Goal: Task Accomplishment & Management: Complete application form

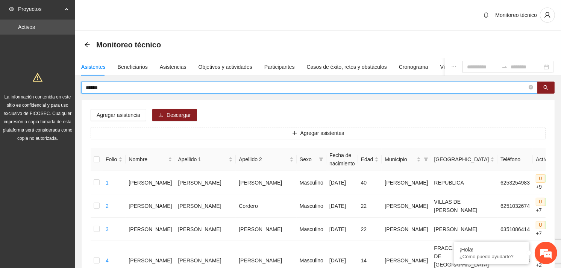
drag, startPoint x: 107, startPoint y: 87, endPoint x: 83, endPoint y: 89, distance: 23.7
click at [83, 89] on span "*****" at bounding box center [309, 88] width 456 height 12
type input "**********"
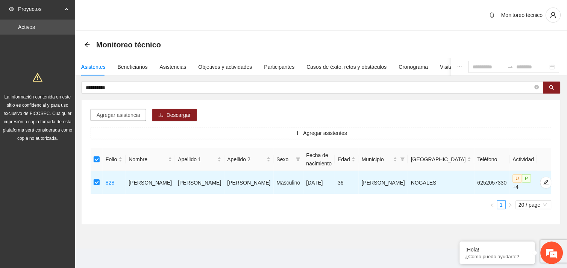
click at [124, 115] on span "Agregar asistencia" at bounding box center [119, 115] width 44 height 8
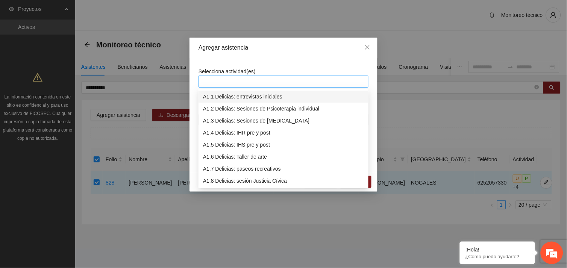
click at [241, 81] on div at bounding box center [283, 81] width 166 height 9
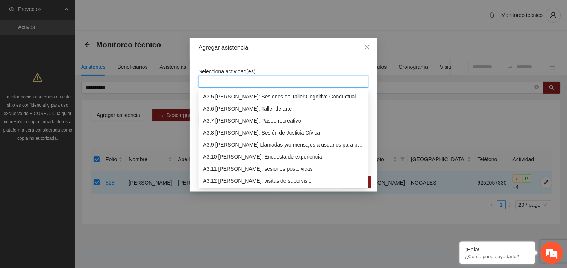
scroll to position [457, 0]
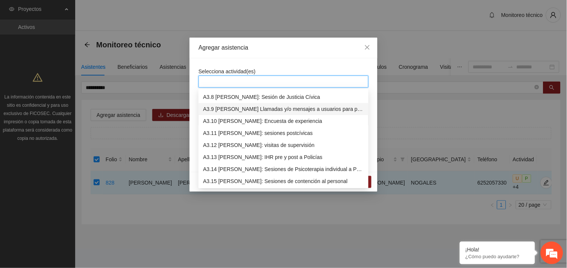
click at [262, 110] on div "A3.9 [PERSON_NAME] Llamadas y/o mensajes a usuarios para programación, seguimie…" at bounding box center [283, 109] width 161 height 8
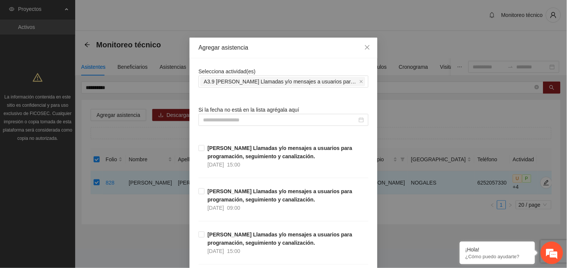
click at [246, 115] on div at bounding box center [284, 120] width 170 height 12
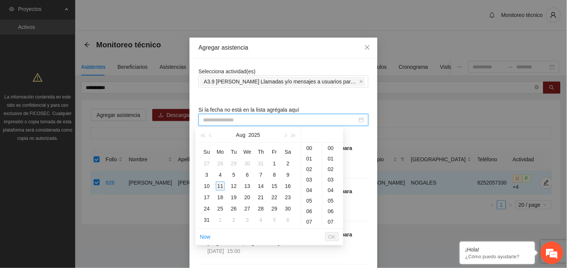
click at [216, 186] on div "11" at bounding box center [220, 186] width 9 height 9
click at [309, 162] on div "12" at bounding box center [311, 160] width 21 height 11
click at [309, 159] on div "13" at bounding box center [311, 159] width 21 height 11
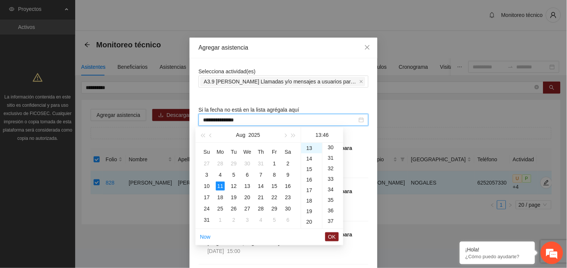
scroll to position [300, 0]
click at [328, 154] on div "29" at bounding box center [333, 154] width 21 height 11
type input "**********"
click at [334, 234] on span "OK" at bounding box center [332, 237] width 8 height 8
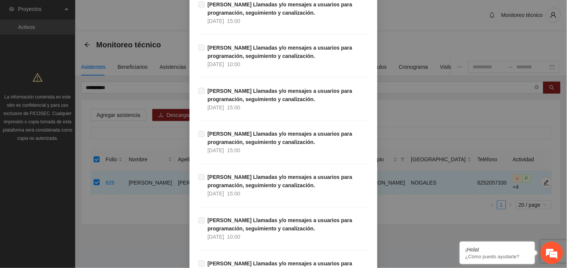
scroll to position [7675, 0]
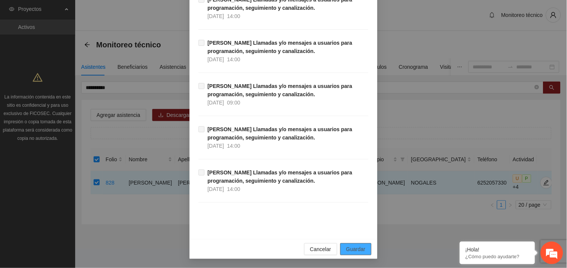
click at [361, 247] on span "Guardar" at bounding box center [355, 249] width 19 height 8
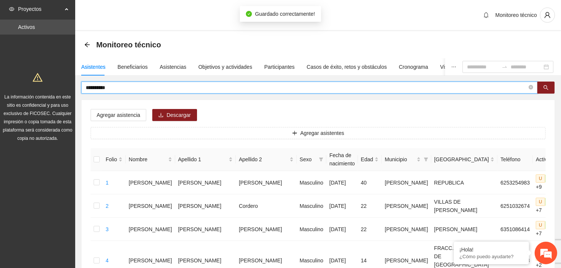
drag, startPoint x: 119, startPoint y: 85, endPoint x: 82, endPoint y: 91, distance: 37.8
click at [82, 91] on span "**********" at bounding box center [309, 88] width 456 height 12
type input "**********"
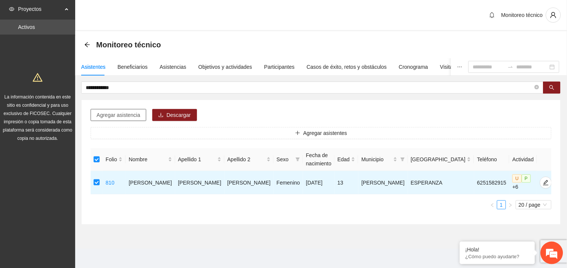
click at [118, 115] on span "Agregar asistencia" at bounding box center [119, 115] width 44 height 8
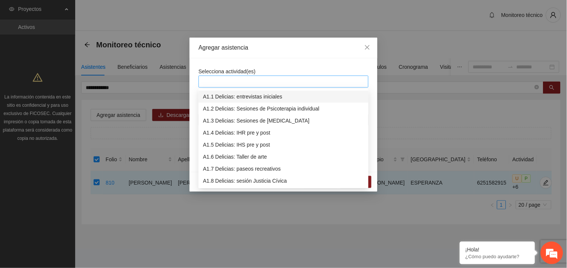
click at [240, 81] on div at bounding box center [283, 81] width 166 height 9
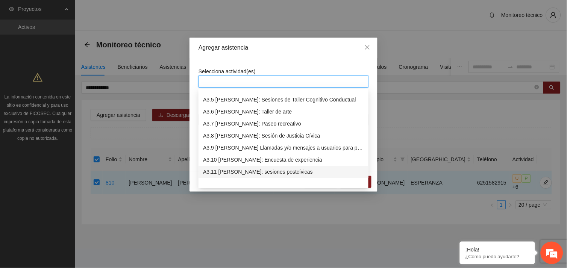
scroll to position [433, 0]
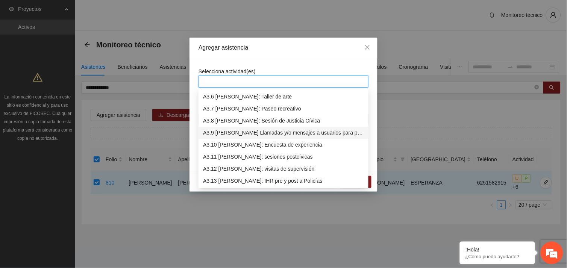
click at [247, 136] on div "A3.9 [PERSON_NAME] Llamadas y/o mensajes a usuarios para programación, seguimie…" at bounding box center [283, 133] width 161 height 8
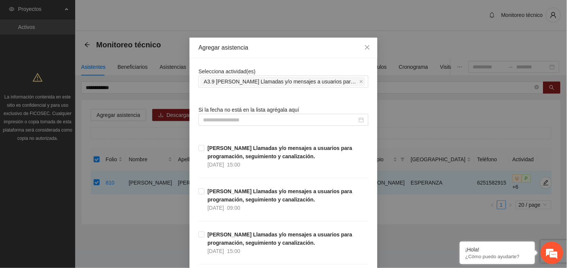
click at [257, 68] on div "Selecciona actividad(es) A3.9 [PERSON_NAME] Llamadas y/o mensajes a usuarios pa…" at bounding box center [284, 77] width 170 height 20
click at [231, 122] on input at bounding box center [280, 120] width 154 height 8
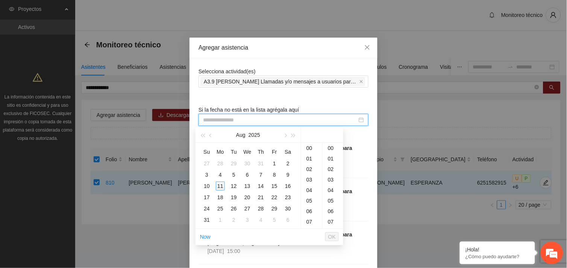
click at [220, 188] on div "11" at bounding box center [220, 186] width 9 height 9
click at [310, 155] on div "13" at bounding box center [311, 154] width 21 height 11
click at [331, 147] on div "30" at bounding box center [333, 147] width 21 height 11
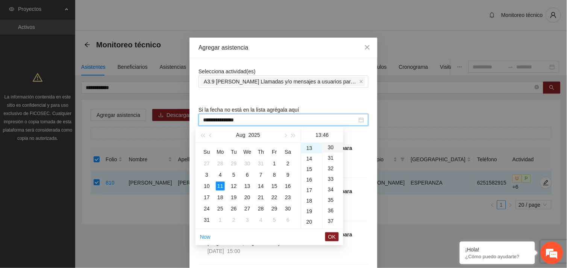
type input "**********"
click at [331, 235] on span "OK" at bounding box center [332, 237] width 8 height 8
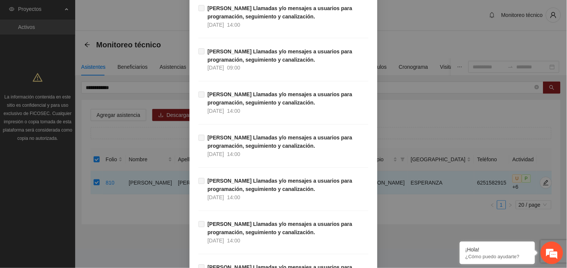
scroll to position [7675, 0]
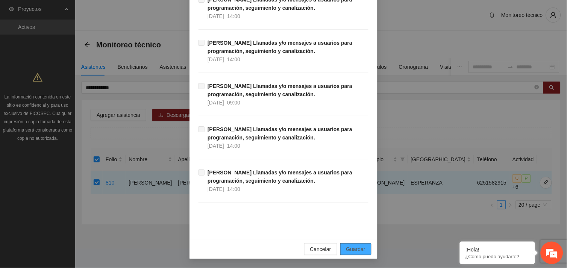
click at [354, 249] on span "Guardar" at bounding box center [355, 249] width 19 height 8
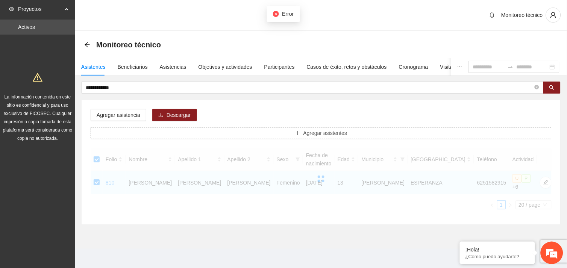
click at [211, 136] on button "Agregar asistentes" at bounding box center [321, 133] width 461 height 12
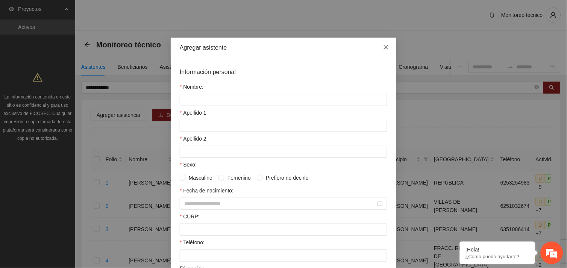
click at [384, 48] on icon "close" at bounding box center [386, 47] width 5 height 5
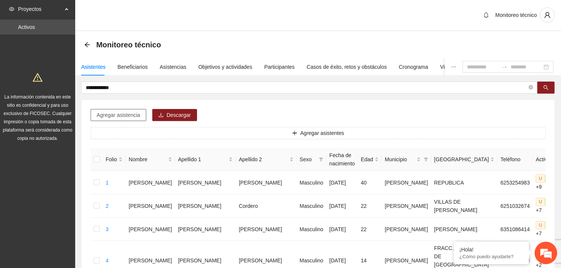
click at [121, 111] on span "Agregar asistencia" at bounding box center [119, 115] width 44 height 8
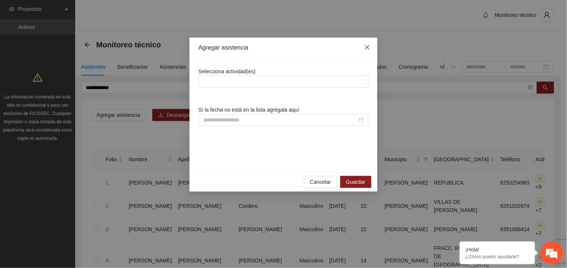
click at [371, 47] on span "Close" at bounding box center [367, 48] width 20 height 20
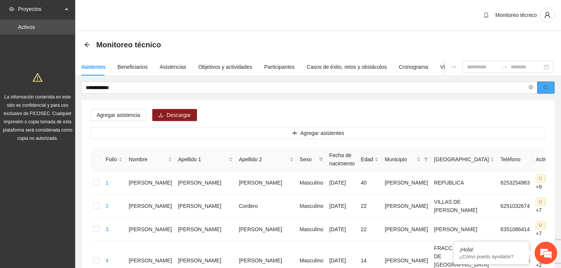
click at [547, 85] on icon "search" at bounding box center [545, 87] width 5 height 5
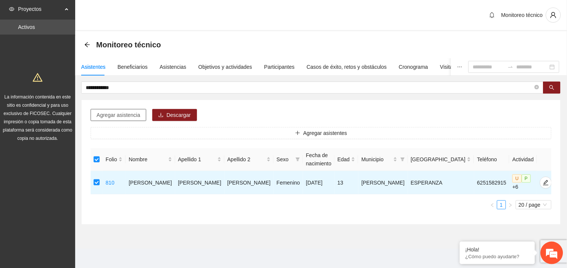
click at [125, 120] on button "Agregar asistencia" at bounding box center [119, 115] width 56 height 12
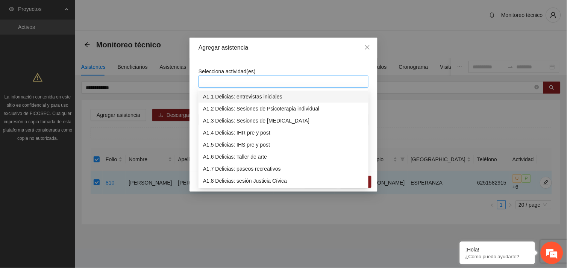
click at [241, 81] on div at bounding box center [283, 81] width 166 height 9
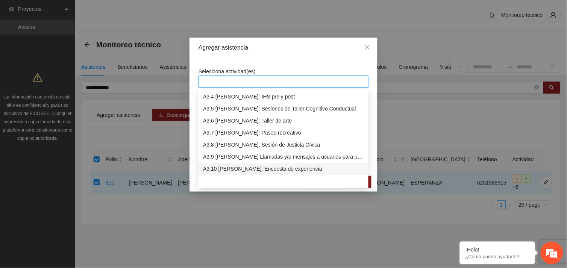
scroll to position [433, 0]
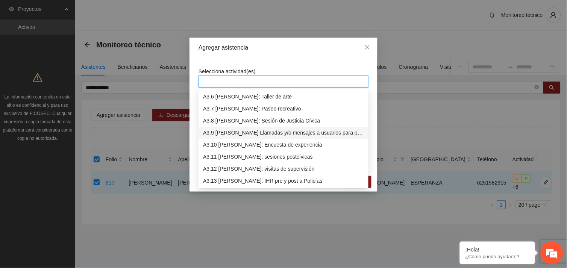
click at [263, 133] on div "A3.9 [PERSON_NAME] Llamadas y/o mensajes a usuarios para programación, seguimie…" at bounding box center [283, 133] width 161 height 8
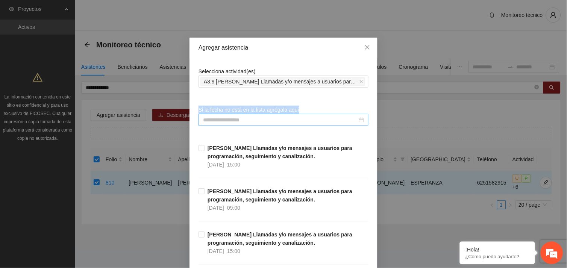
drag, startPoint x: 276, startPoint y: 66, endPoint x: 240, endPoint y: 121, distance: 65.7
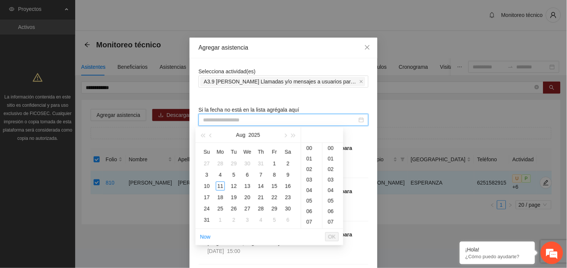
click at [240, 121] on input at bounding box center [280, 120] width 154 height 8
click at [219, 188] on div "11" at bounding box center [220, 186] width 9 height 9
click at [309, 155] on div "13" at bounding box center [311, 154] width 21 height 11
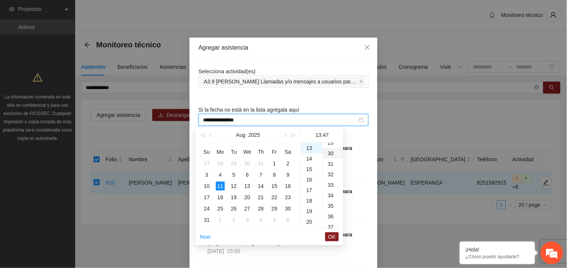
click at [330, 154] on div "30" at bounding box center [333, 153] width 21 height 11
type input "**********"
click at [329, 234] on span "OK" at bounding box center [332, 237] width 8 height 8
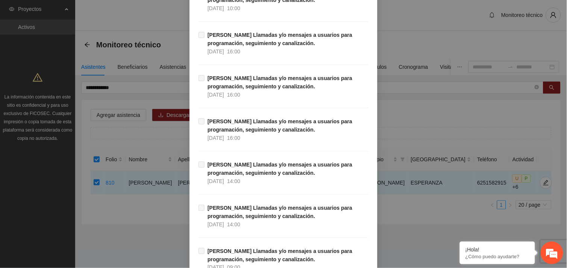
scroll to position [7675, 0]
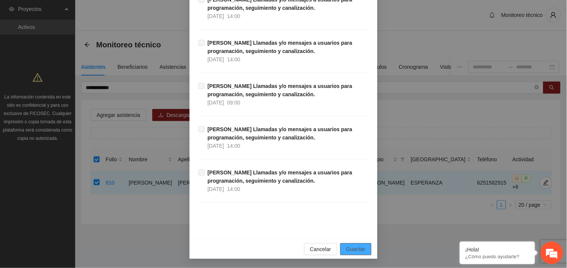
click at [346, 252] on span "Guardar" at bounding box center [355, 249] width 19 height 8
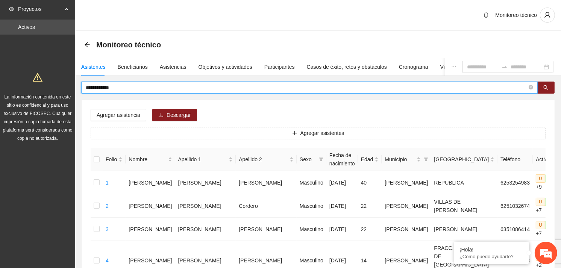
drag, startPoint x: 126, startPoint y: 86, endPoint x: 77, endPoint y: 85, distance: 48.5
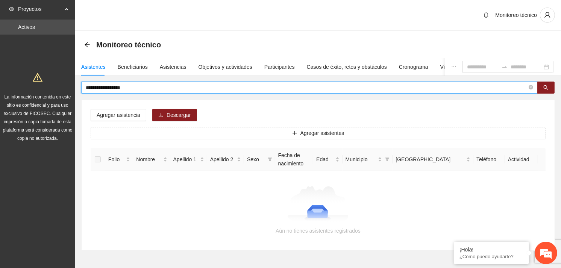
click at [93, 88] on input "**********" at bounding box center [306, 87] width 441 height 8
click at [547, 91] on span "search" at bounding box center [545, 88] width 5 height 6
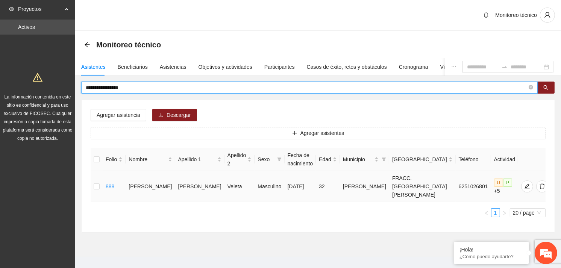
type input "**********"
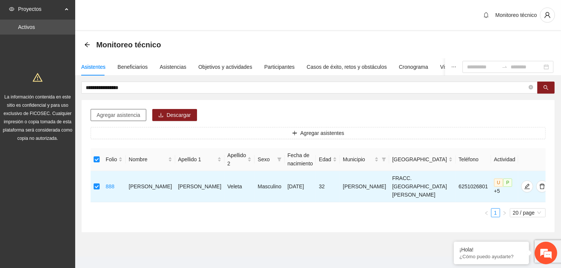
click at [132, 114] on span "Agregar asistencia" at bounding box center [119, 115] width 44 height 8
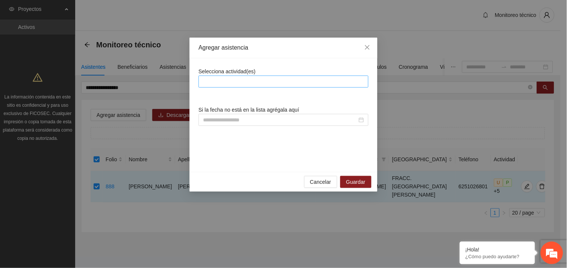
click at [227, 79] on div at bounding box center [283, 81] width 166 height 9
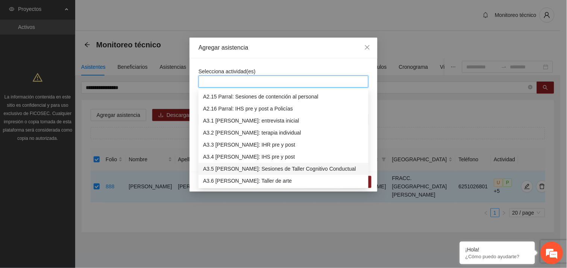
scroll to position [385, 0]
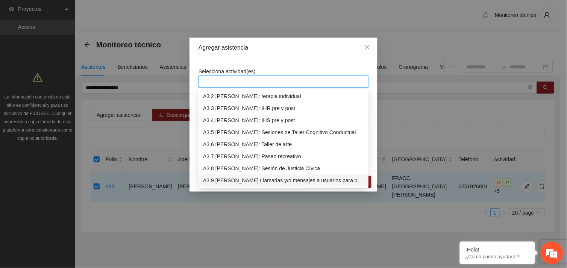
click at [249, 181] on div "A3.9 [PERSON_NAME] Llamadas y/o mensajes a usuarios para programación, seguimie…" at bounding box center [283, 181] width 161 height 8
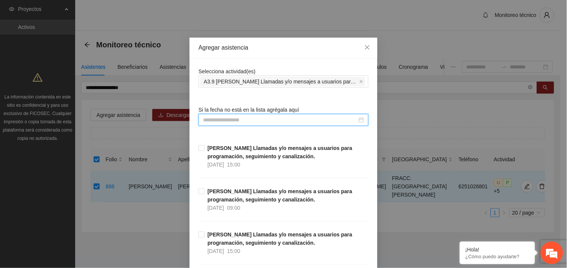
click at [236, 124] on input at bounding box center [280, 120] width 154 height 8
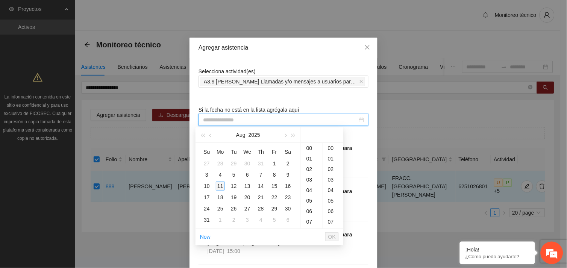
click at [219, 187] on div "11" at bounding box center [220, 186] width 9 height 9
click at [309, 181] on div "13" at bounding box center [311, 182] width 21 height 11
click at [329, 151] on div "31" at bounding box center [333, 153] width 21 height 11
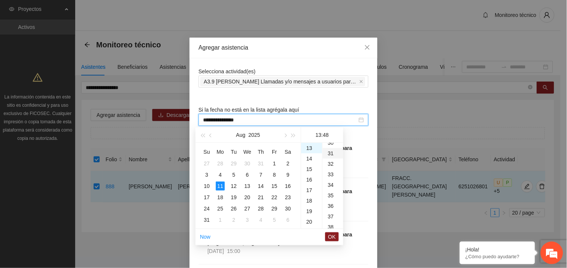
type input "**********"
click at [335, 238] on span "OK" at bounding box center [332, 237] width 8 height 8
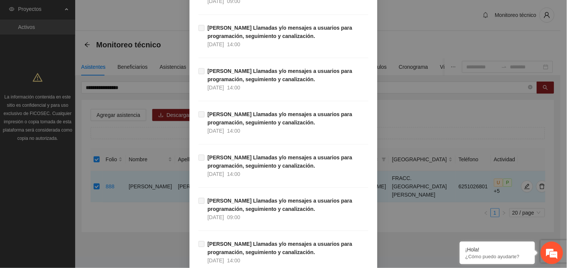
scroll to position [7675, 0]
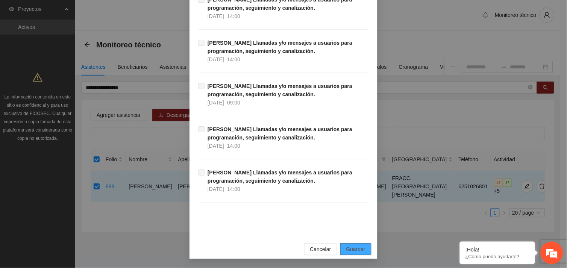
click at [359, 250] on span "Guardar" at bounding box center [355, 249] width 19 height 8
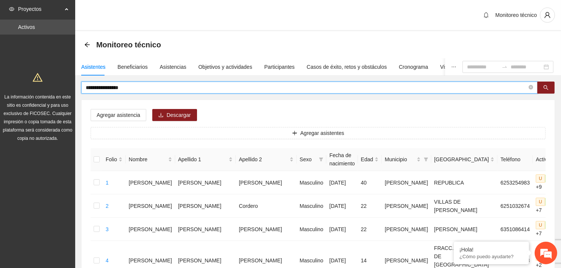
drag, startPoint x: 137, startPoint y: 87, endPoint x: 84, endPoint y: 91, distance: 53.2
click at [84, 91] on span "**********" at bounding box center [309, 88] width 456 height 12
type input "**********"
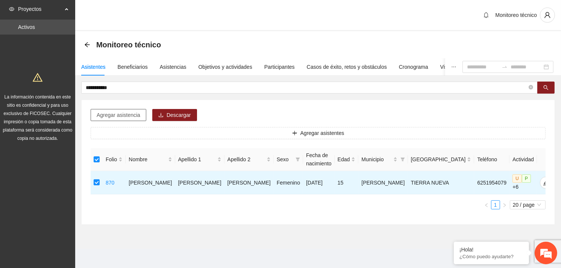
click at [127, 112] on span "Agregar asistencia" at bounding box center [119, 115] width 44 height 8
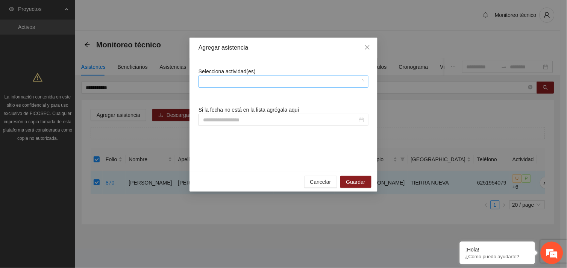
click at [247, 77] on div at bounding box center [279, 81] width 159 height 9
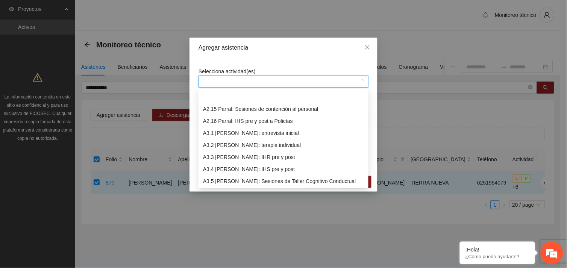
scroll to position [433, 0]
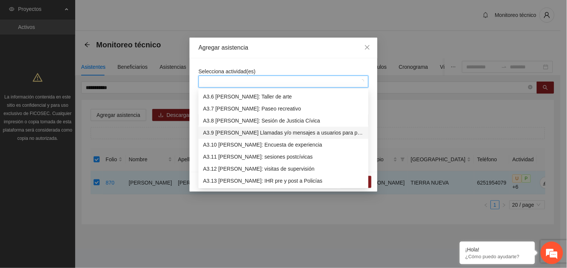
click at [249, 132] on div "A3.9 [PERSON_NAME] Llamadas y/o mensajes a usuarios para programación, seguimie…" at bounding box center [283, 133] width 161 height 8
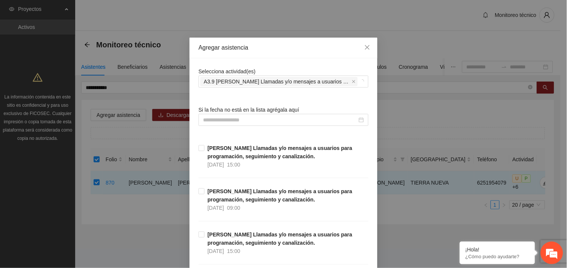
click at [269, 68] on div "Selecciona actividad(es) A3.9 [PERSON_NAME] Llamadas y/o mensajes a usuarios pa…" at bounding box center [284, 77] width 170 height 20
click at [229, 120] on input at bounding box center [280, 120] width 154 height 8
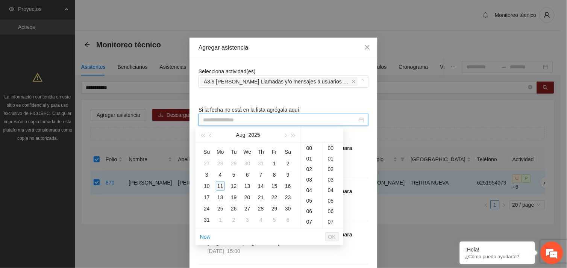
click at [222, 183] on div "11" at bounding box center [220, 186] width 9 height 9
click at [310, 153] on div "13" at bounding box center [311, 154] width 21 height 11
click at [330, 159] on div "31" at bounding box center [333, 160] width 21 height 11
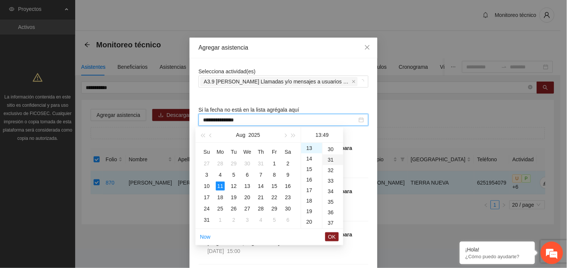
type input "**********"
click at [334, 235] on span "OK" at bounding box center [332, 237] width 8 height 8
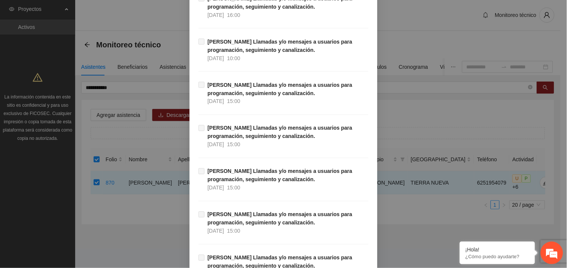
scroll to position [6635, 0]
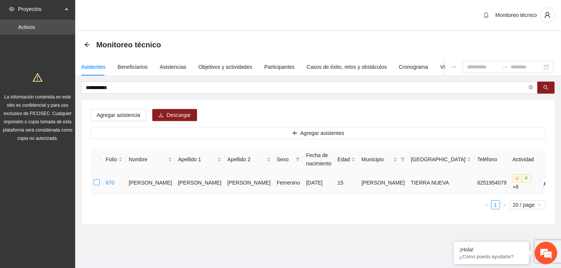
click at [98, 185] on label at bounding box center [97, 183] width 6 height 8
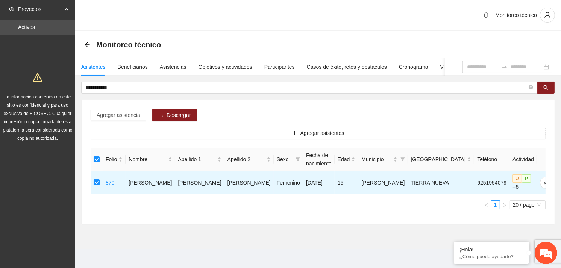
click at [125, 117] on span "Agregar asistencia" at bounding box center [119, 115] width 44 height 8
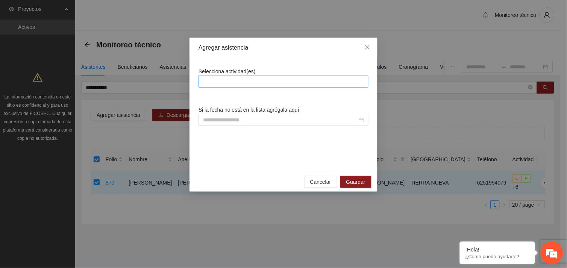
click at [261, 79] on div at bounding box center [283, 81] width 166 height 9
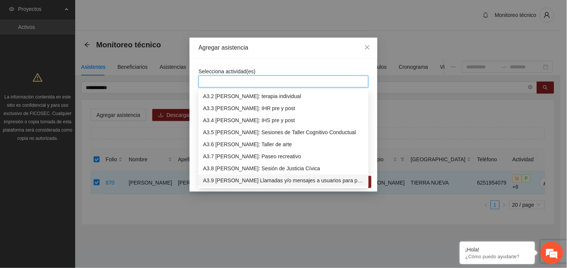
scroll to position [397, 0]
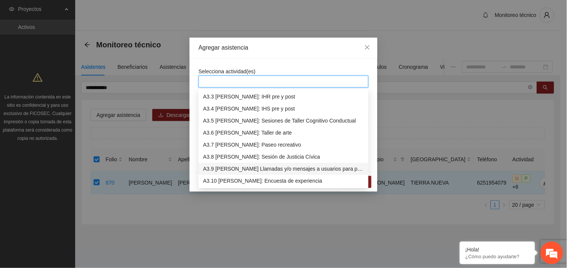
click at [269, 168] on div "A3.9 [PERSON_NAME] Llamadas y/o mensajes a usuarios para programación, seguimie…" at bounding box center [283, 169] width 161 height 8
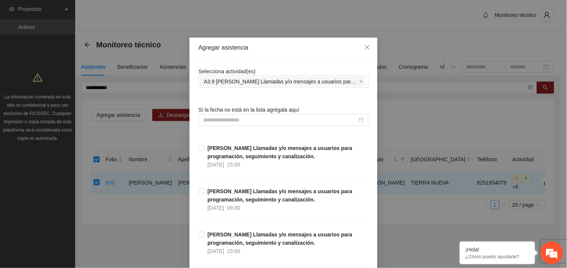
click at [278, 72] on div "Selecciona actividad(es) A3.9 [PERSON_NAME] Llamadas y/o mensajes a usuarios pa…" at bounding box center [284, 77] width 170 height 20
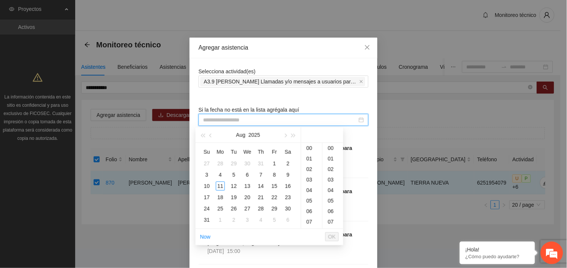
click at [248, 121] on input at bounding box center [280, 120] width 154 height 8
click at [221, 184] on div "11" at bounding box center [220, 186] width 9 height 9
click at [311, 155] on div "13" at bounding box center [311, 154] width 21 height 11
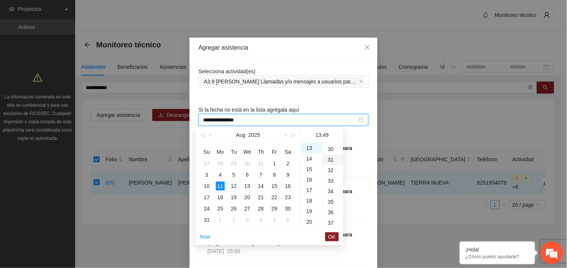
click at [331, 157] on div "31" at bounding box center [333, 160] width 21 height 11
type input "**********"
click at [333, 238] on span "OK" at bounding box center [332, 237] width 8 height 8
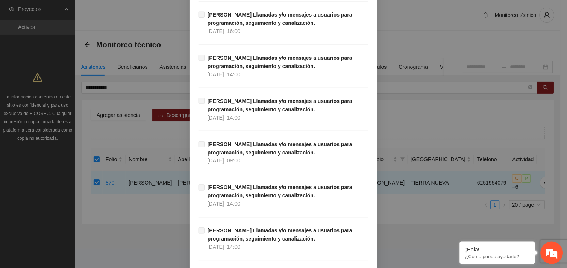
scroll to position [7675, 0]
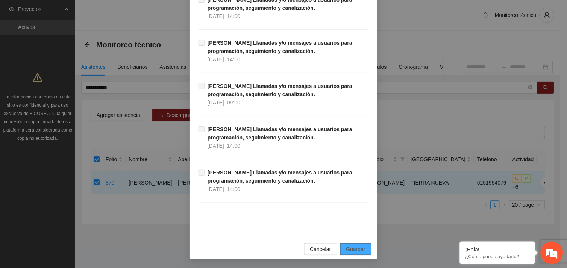
click at [359, 247] on span "Guardar" at bounding box center [355, 249] width 19 height 8
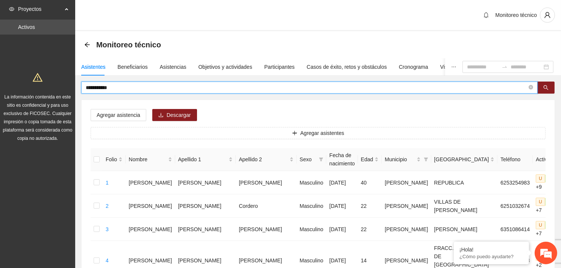
drag, startPoint x: 122, startPoint y: 86, endPoint x: 79, endPoint y: 92, distance: 43.6
type input "**********"
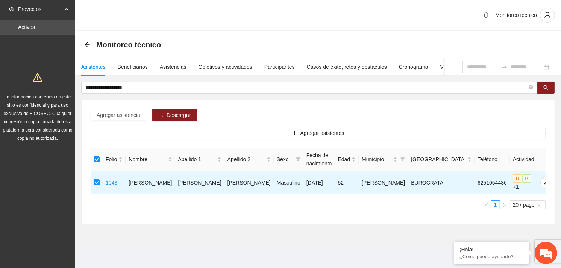
click at [132, 113] on span "Agregar asistencia" at bounding box center [119, 115] width 44 height 8
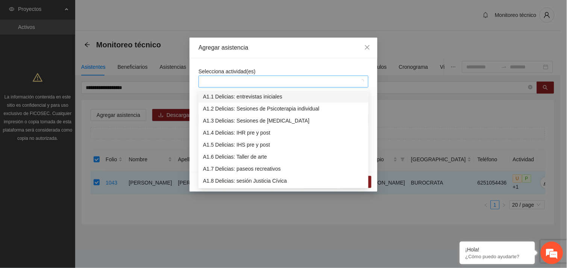
click at [252, 77] on div at bounding box center [279, 81] width 159 height 9
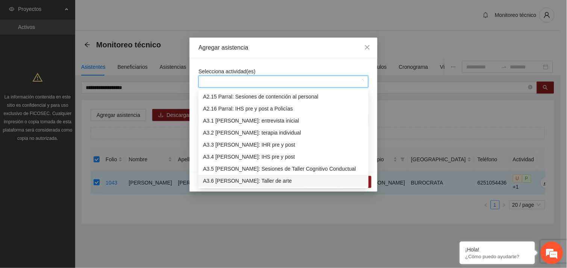
scroll to position [397, 0]
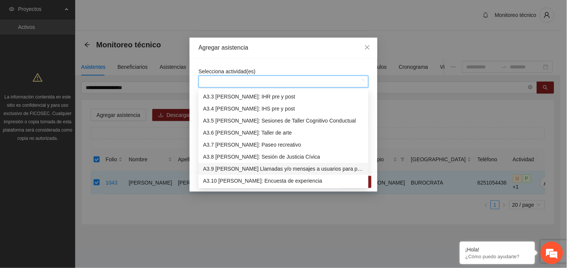
click at [255, 171] on div "A3.9 [PERSON_NAME] Llamadas y/o mensajes a usuarios para programación, seguimie…" at bounding box center [283, 169] width 161 height 8
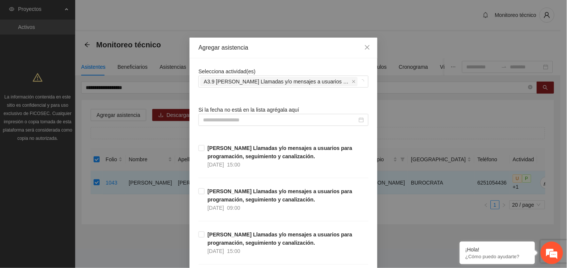
click at [259, 121] on input at bounding box center [280, 120] width 154 height 8
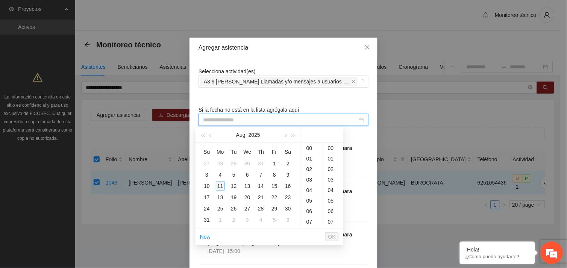
click at [219, 189] on div "11" at bounding box center [220, 186] width 9 height 9
click at [309, 156] on div "13" at bounding box center [311, 154] width 21 height 11
click at [329, 148] on div "35" at bounding box center [333, 147] width 21 height 11
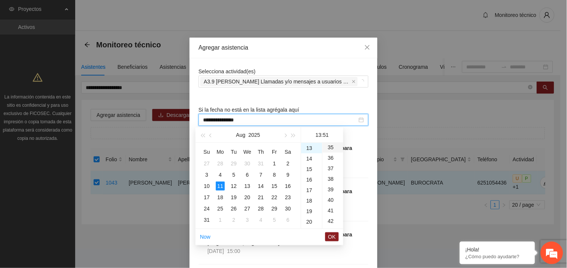
type input "**********"
click at [330, 233] on span "OK" at bounding box center [332, 237] width 8 height 8
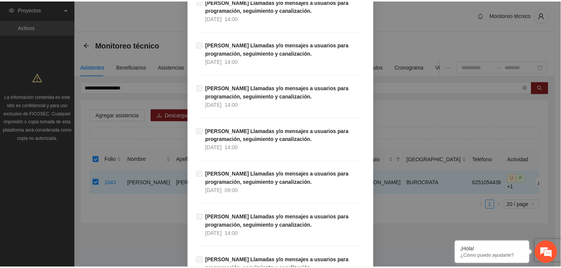
scroll to position [7675, 0]
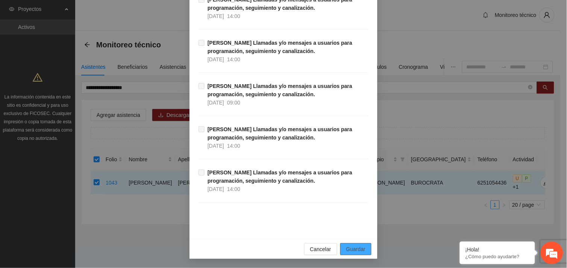
click at [355, 247] on span "Guardar" at bounding box center [355, 249] width 19 height 8
